Goal: Find contact information: Find contact information

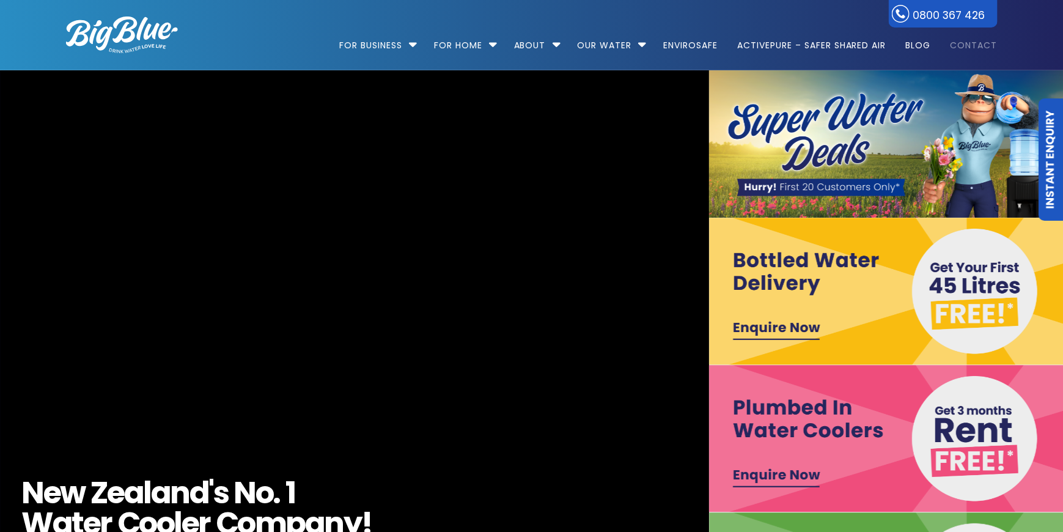
click at [978, 44] on link "Contact" at bounding box center [970, 39] width 56 height 79
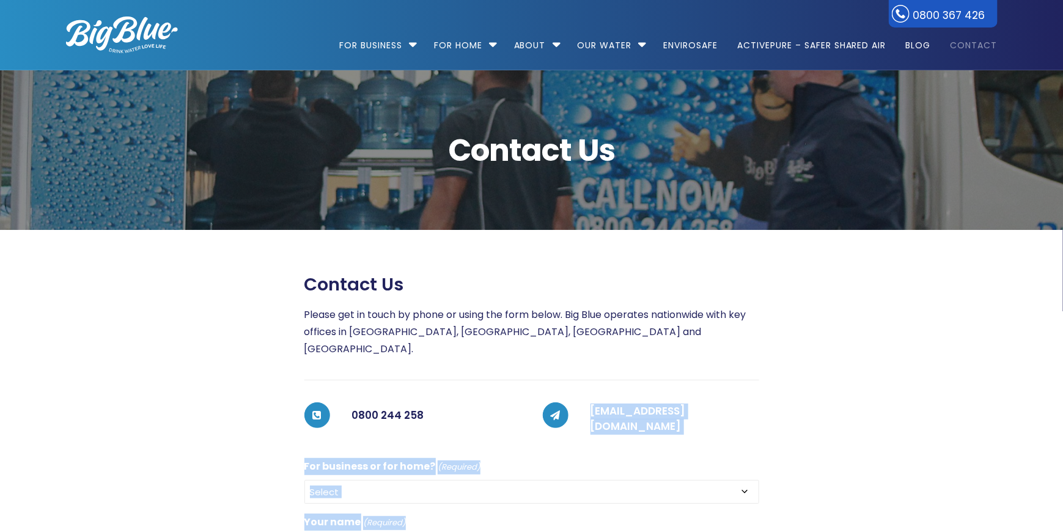
drag, startPoint x: 773, startPoint y: 394, endPoint x: 590, endPoint y: 396, distance: 183.3
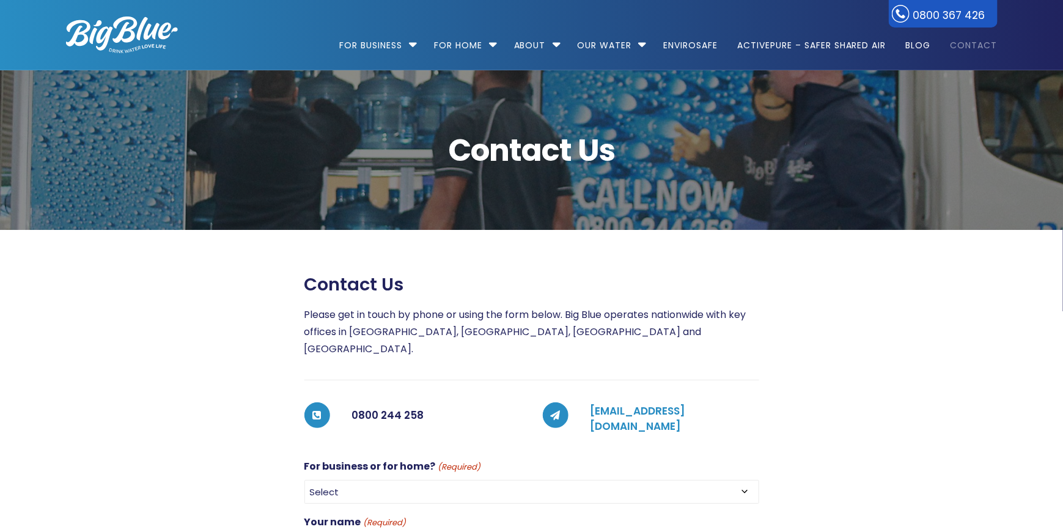
drag, startPoint x: 589, startPoint y: 395, endPoint x: 654, endPoint y: 398, distance: 65.5
click at [654, 403] on link "customerservices@bigblue.co.nz" at bounding box center [637, 418] width 95 height 31
